Goal: Check status: Check status

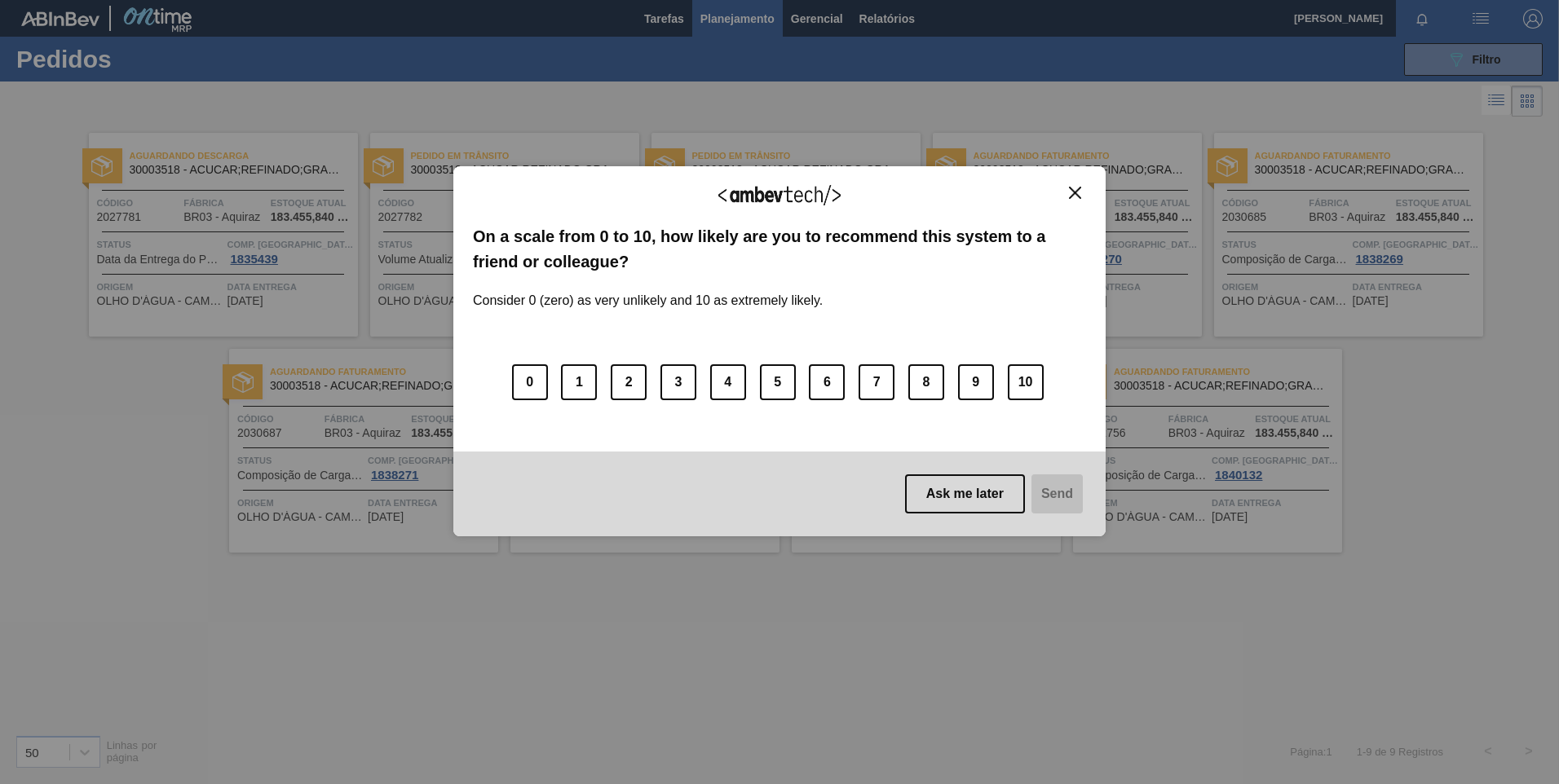
click at [1066, 191] on button "Close" at bounding box center [1074, 192] width 22 height 14
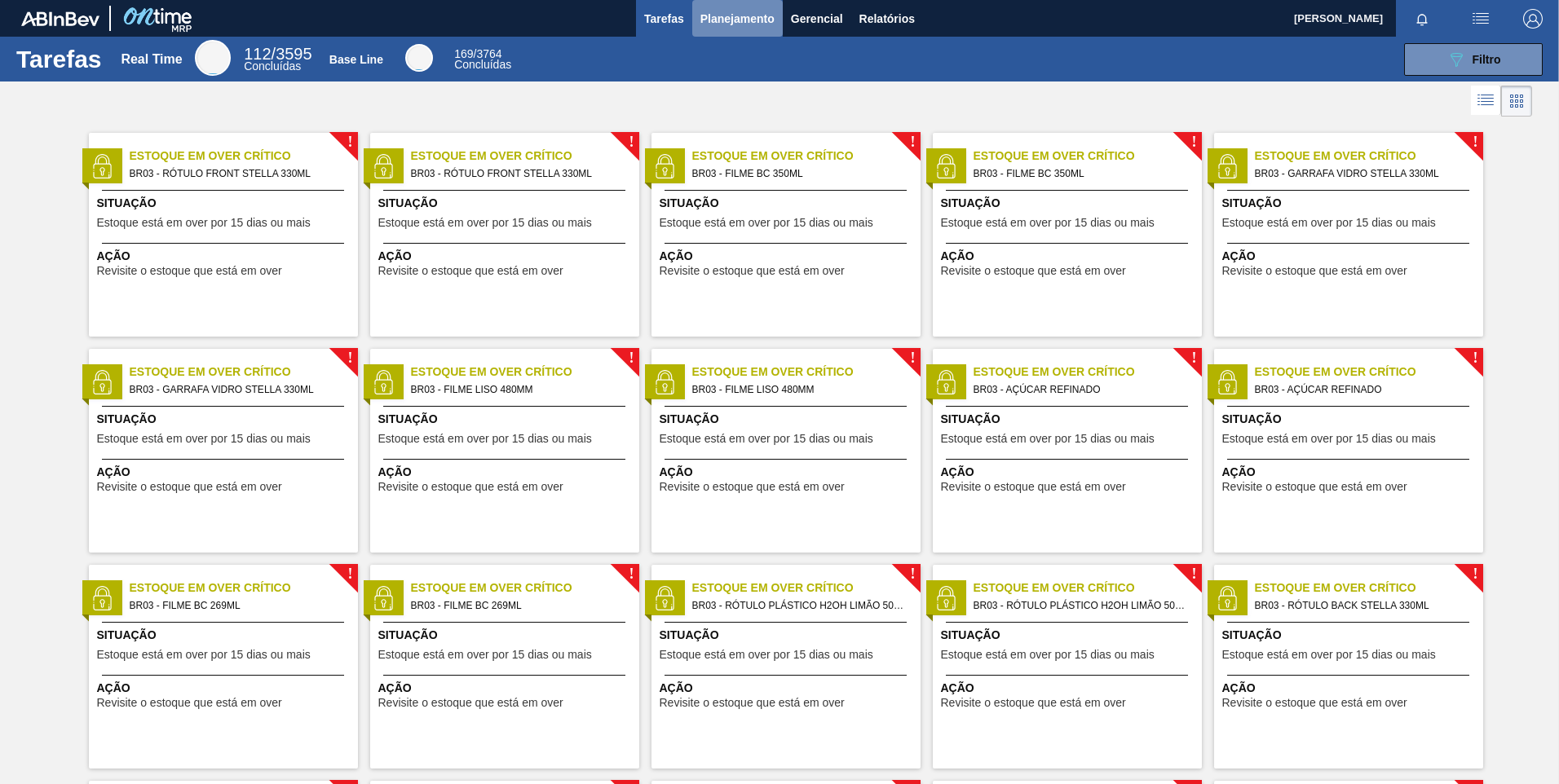
click at [738, 17] on span "Planejamento" at bounding box center [738, 19] width 74 height 20
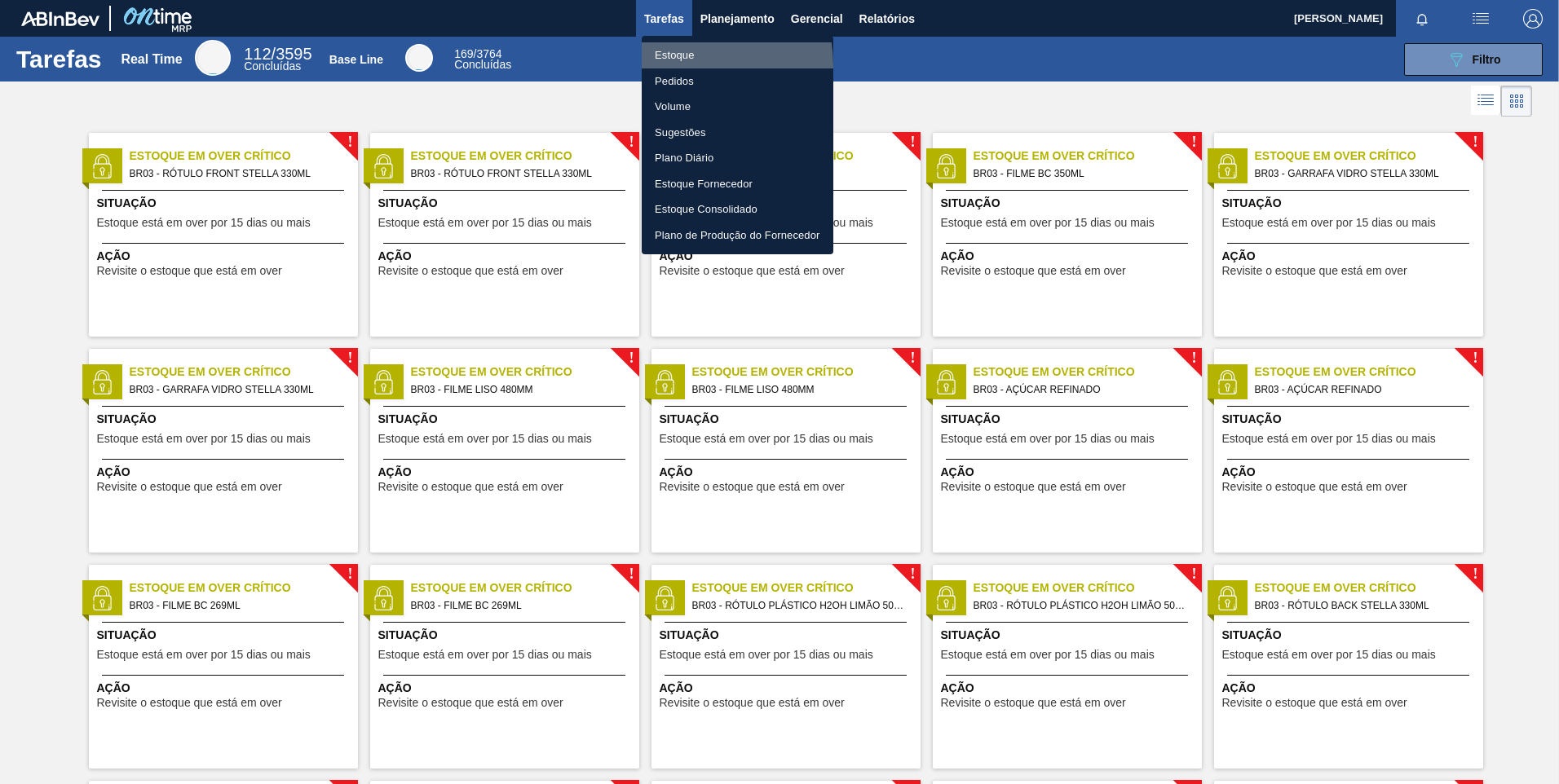
click at [676, 0] on body "Tarefas Planejamento Gerencial Relatórios [PERSON_NAME] Marcar todas como lido …" at bounding box center [780, 0] width 1559 height 0
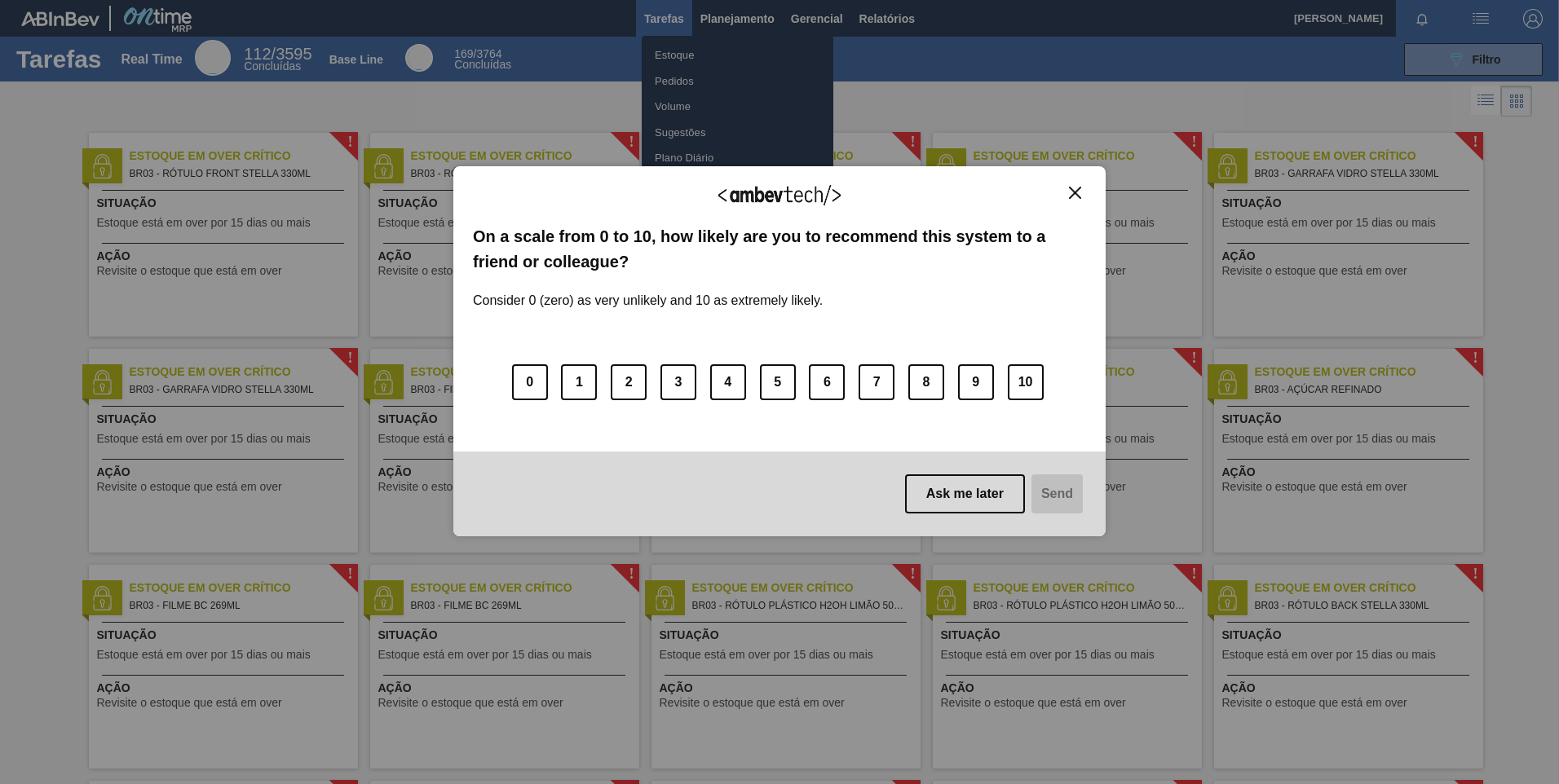
drag, startPoint x: 1078, startPoint y: 184, endPoint x: 1068, endPoint y: 181, distance: 10.4
click at [1078, 184] on div "We appreciate your feedback! On a scale from 0 to 10, how likely are you to rec…" at bounding box center [780, 351] width 652 height 370
click at [1066, 190] on button "Close" at bounding box center [1074, 192] width 22 height 14
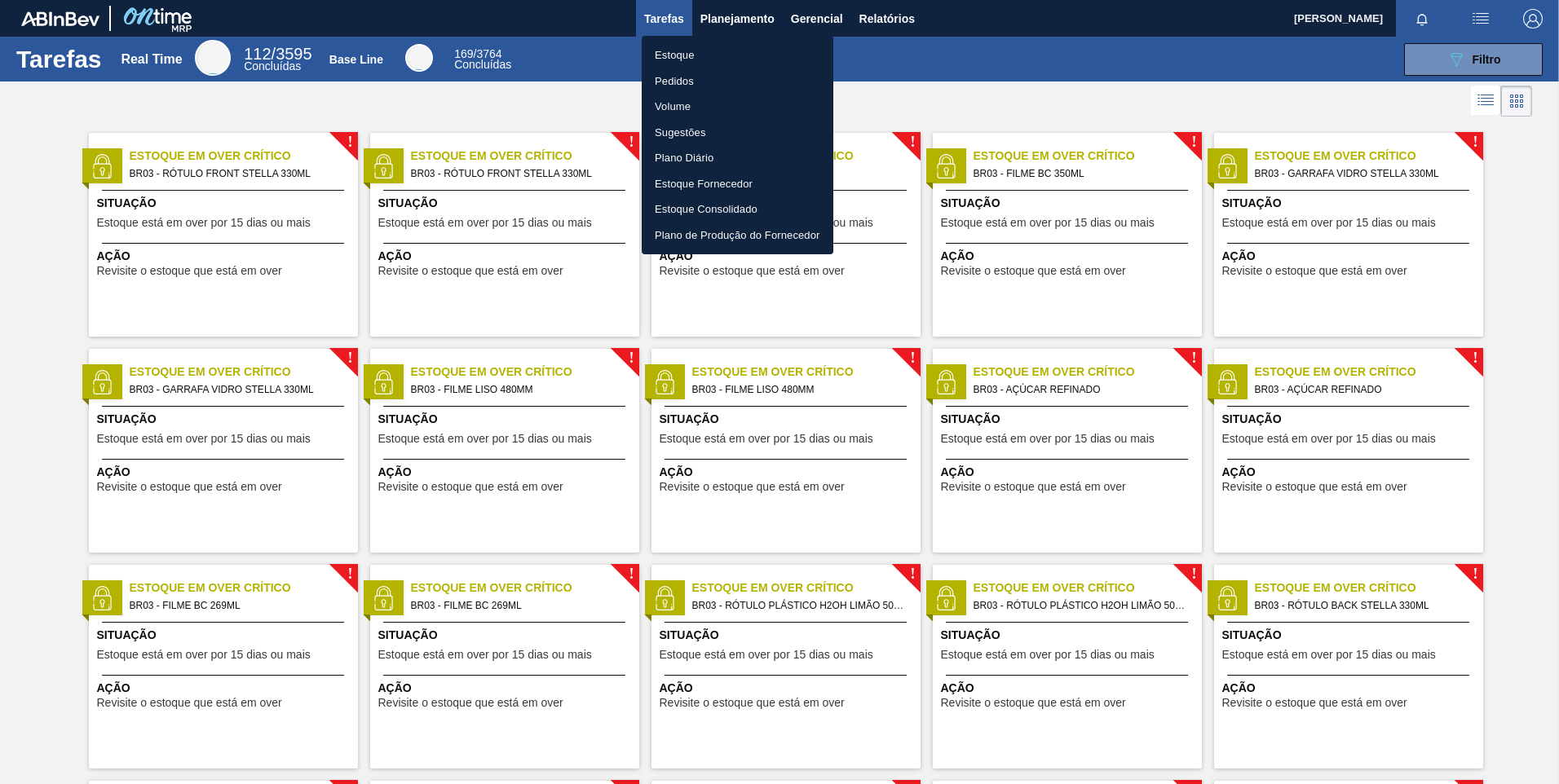
click at [688, 87] on li "Pedidos" at bounding box center [737, 81] width 191 height 26
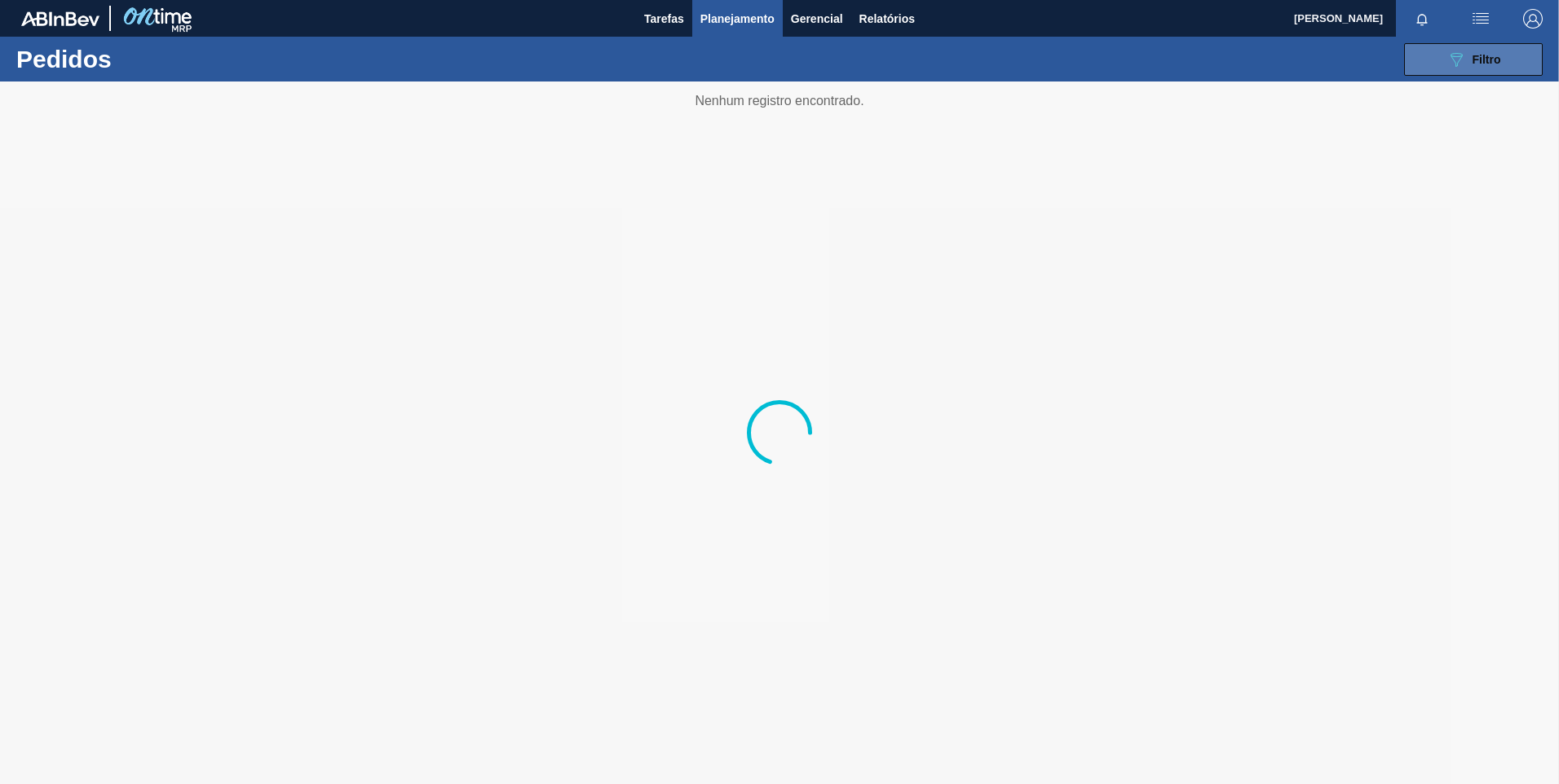
click at [1505, 56] on button "089F7B8B-B2A5-4AFE-B5C0-19BA573D28AC Filtro" at bounding box center [1473, 60] width 139 height 33
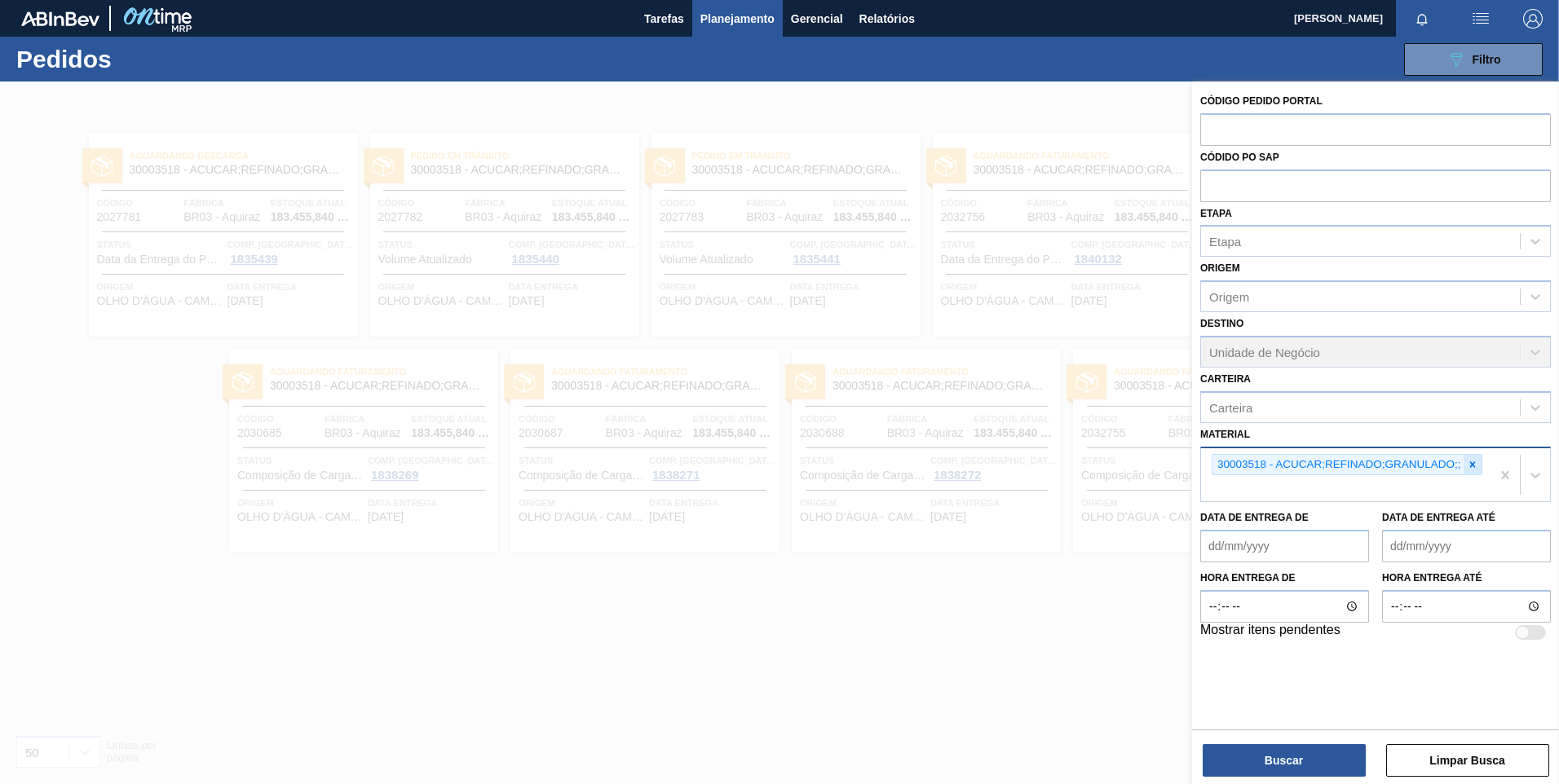
click at [1473, 465] on icon at bounding box center [1472, 464] width 6 height 6
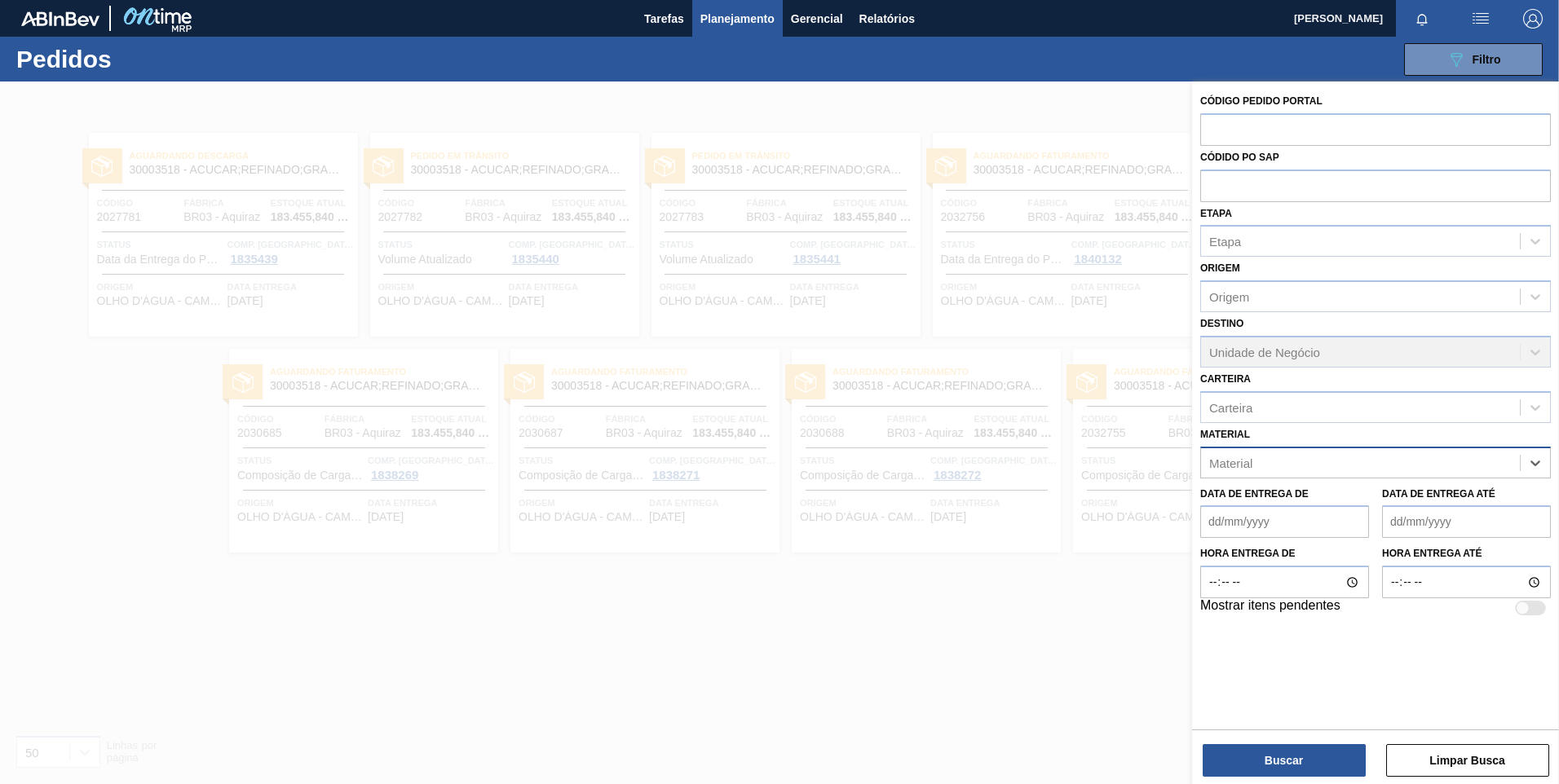
paste input "30034180"
type input "30034180"
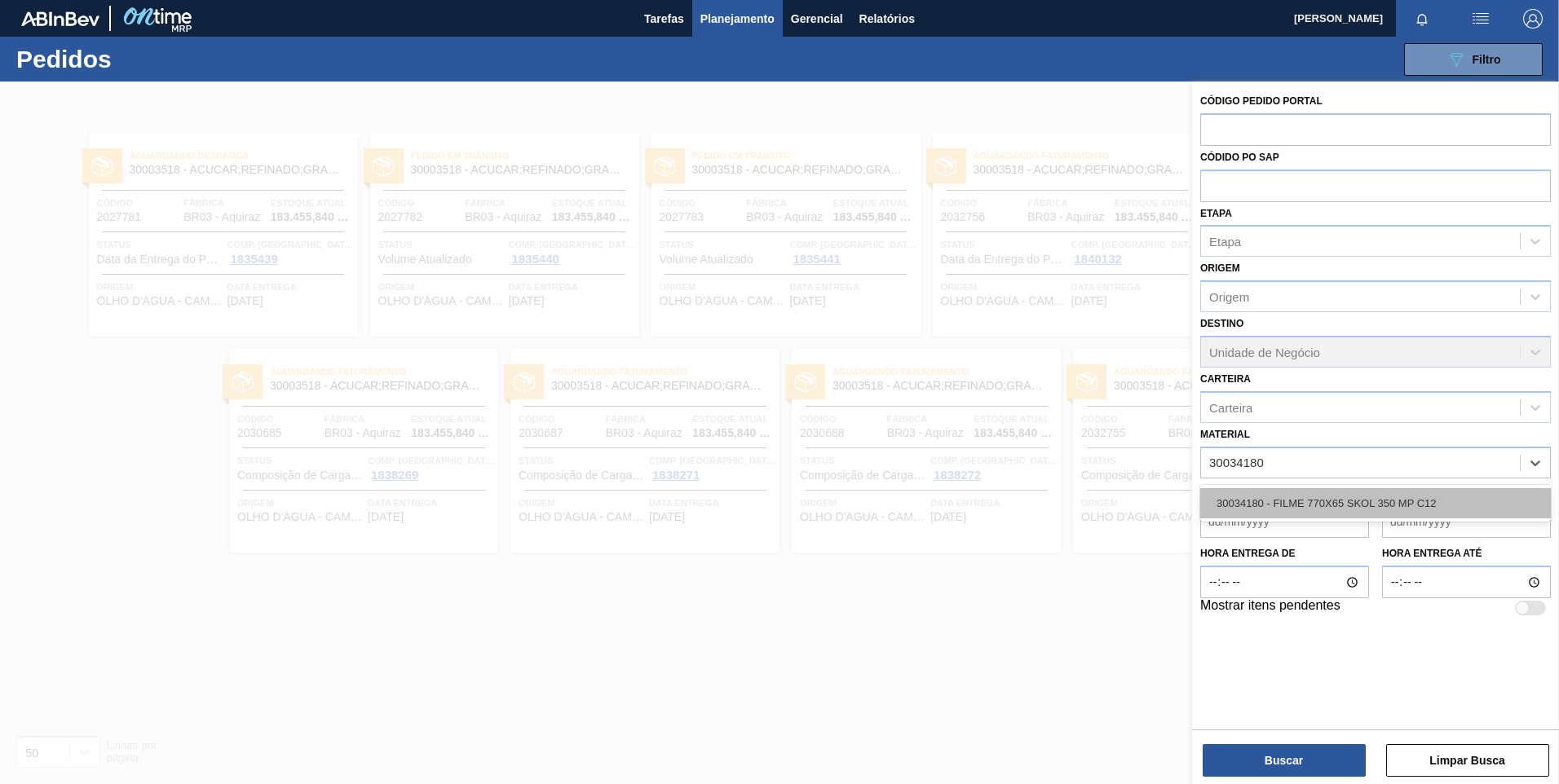
click at [1396, 493] on div "30034180 - FILME 770X65 SKOL 350 MP C12" at bounding box center [1375, 503] width 351 height 30
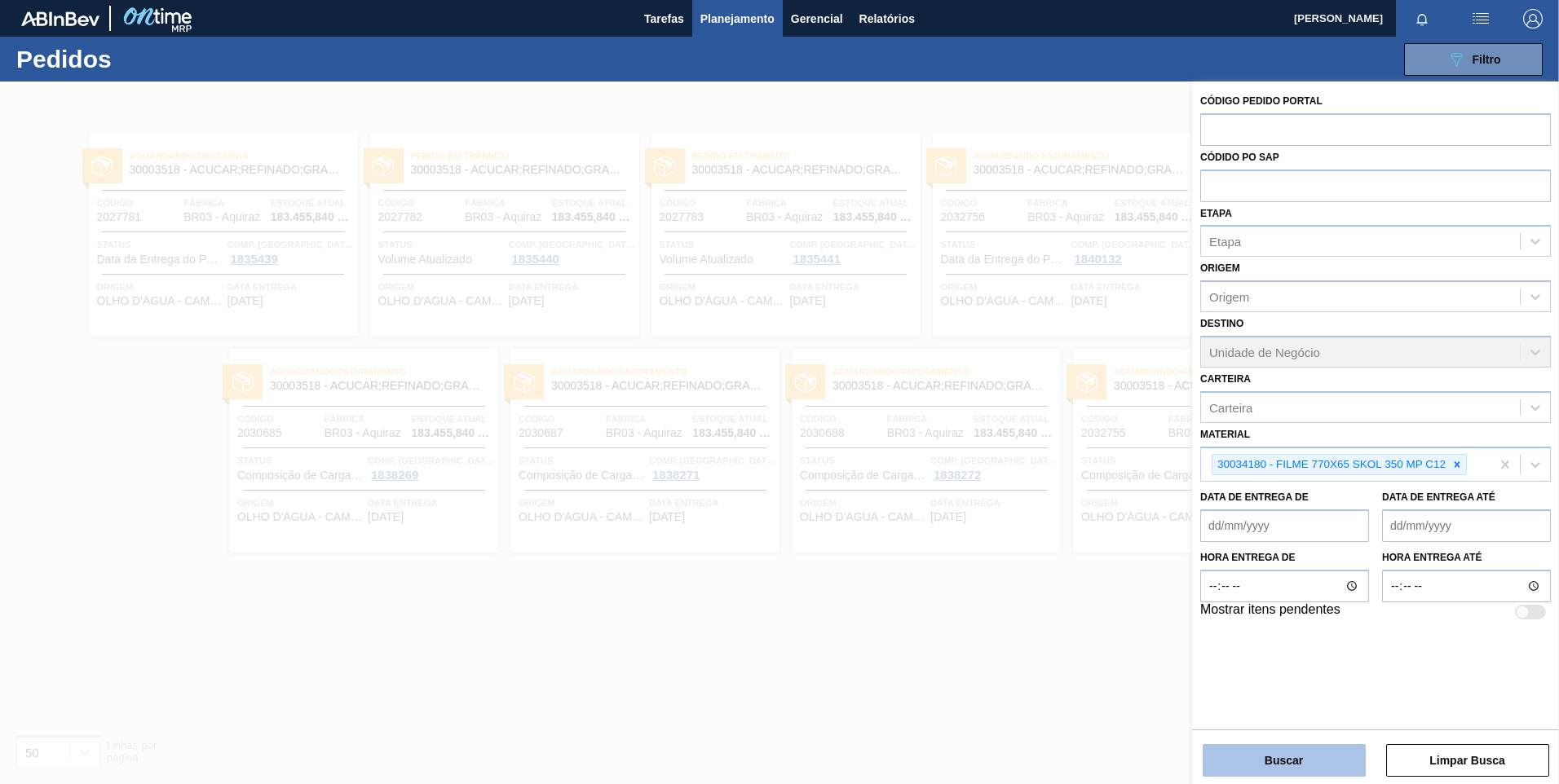
click at [1233, 760] on button "Buscar" at bounding box center [1284, 760] width 163 height 33
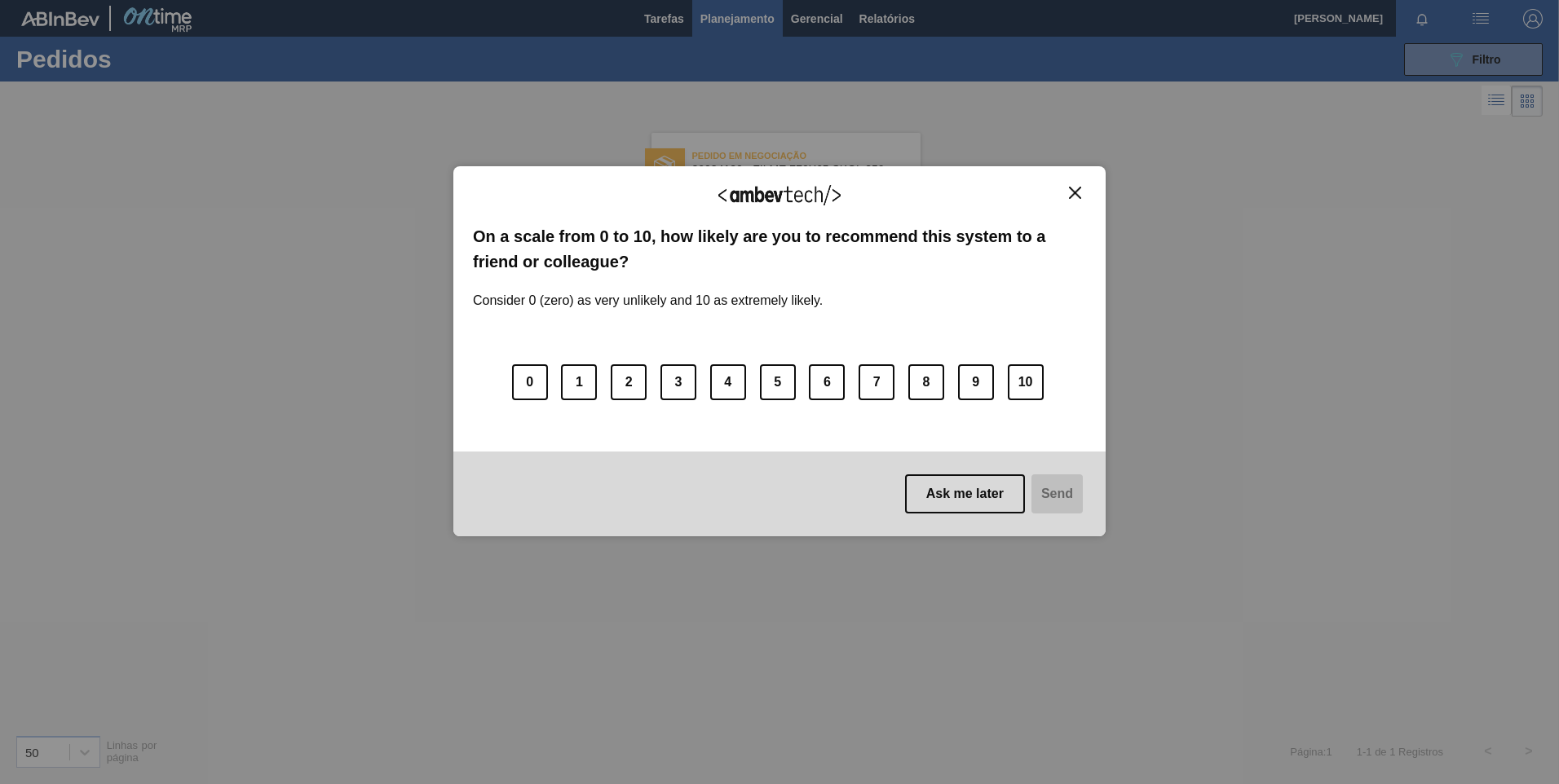
click at [1078, 187] on button "Close" at bounding box center [1074, 192] width 22 height 14
